Goal: Task Accomplishment & Management: Complete application form

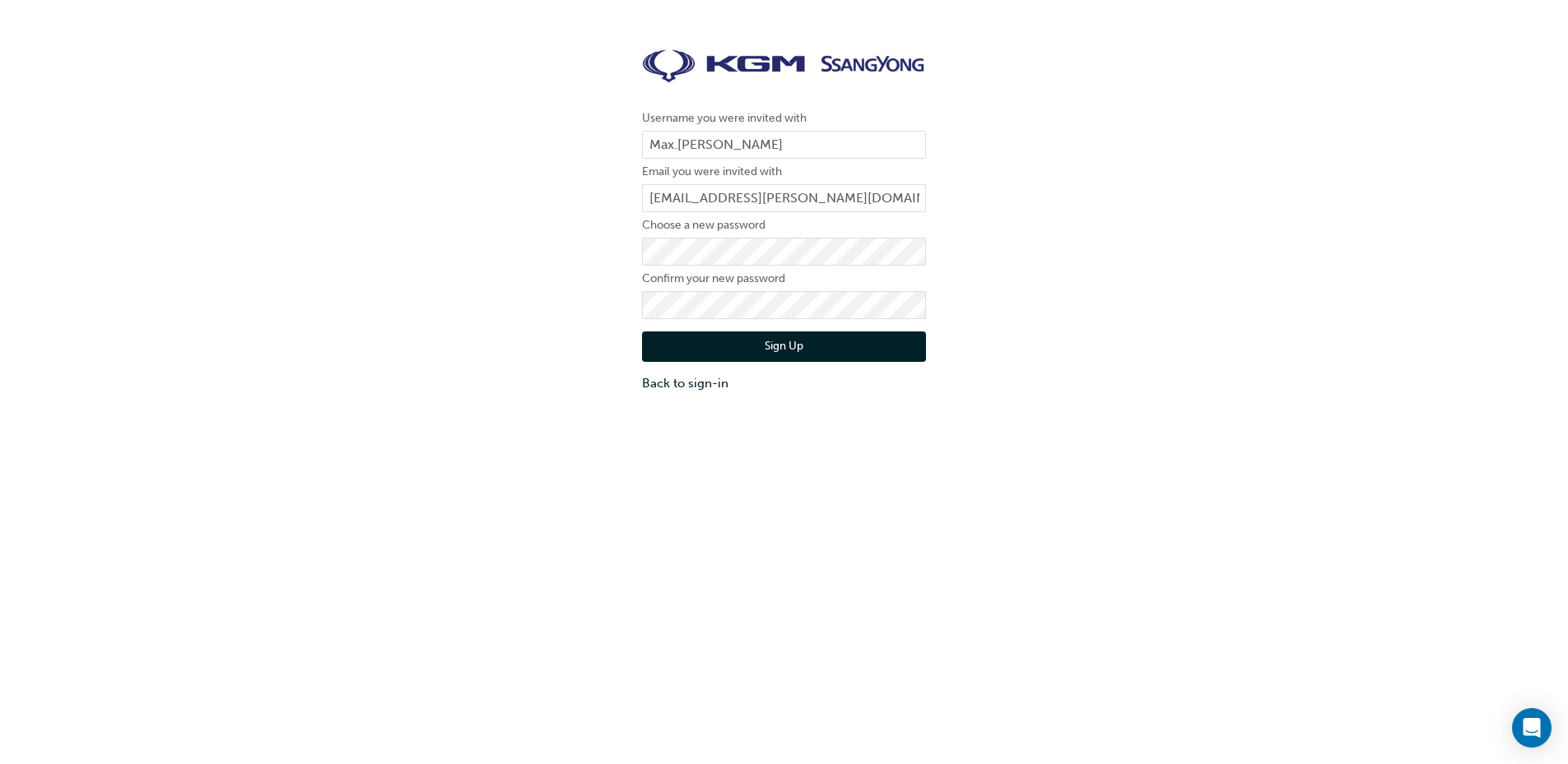
click at [682, 320] on div "Sign Up Back to sign-in" at bounding box center [784, 356] width 284 height 74
click at [682, 338] on button "Sign Up" at bounding box center [784, 347] width 284 height 32
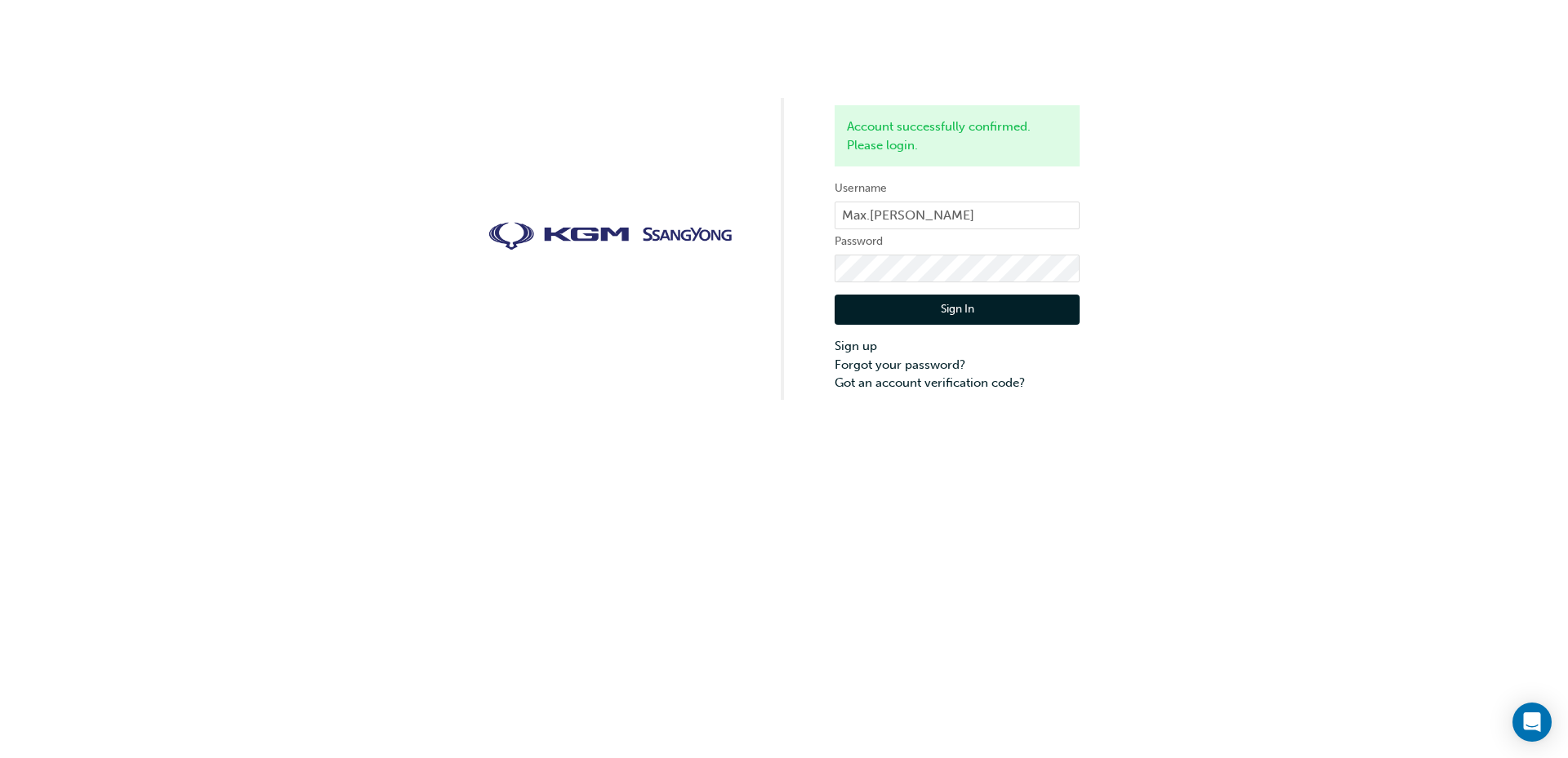
click at [904, 318] on button "Sign In" at bounding box center [956, 310] width 245 height 31
